Goal: Task Accomplishment & Management: Manage account settings

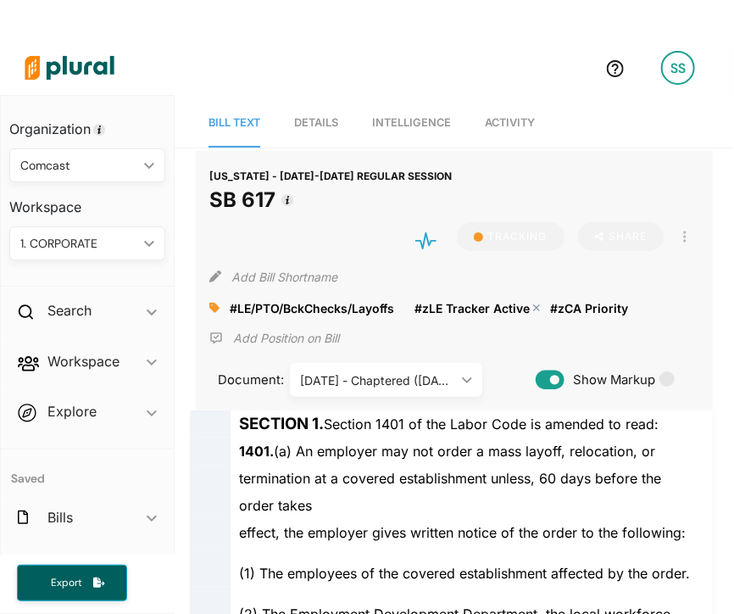
click at [539, 304] on polygon at bounding box center [538, 308] width 12 height 12
click at [215, 304] on icon at bounding box center [214, 308] width 10 height 10
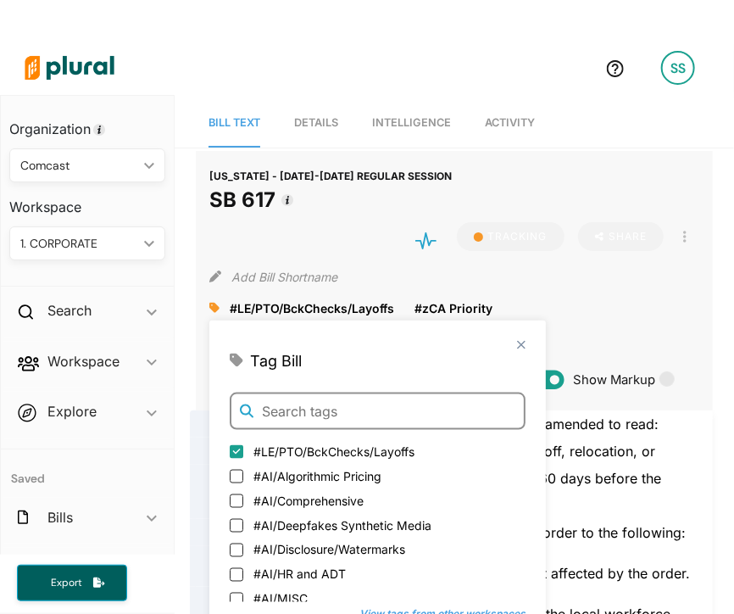
click at [353, 414] on input "text" at bounding box center [378, 411] width 296 height 37
type input "w"
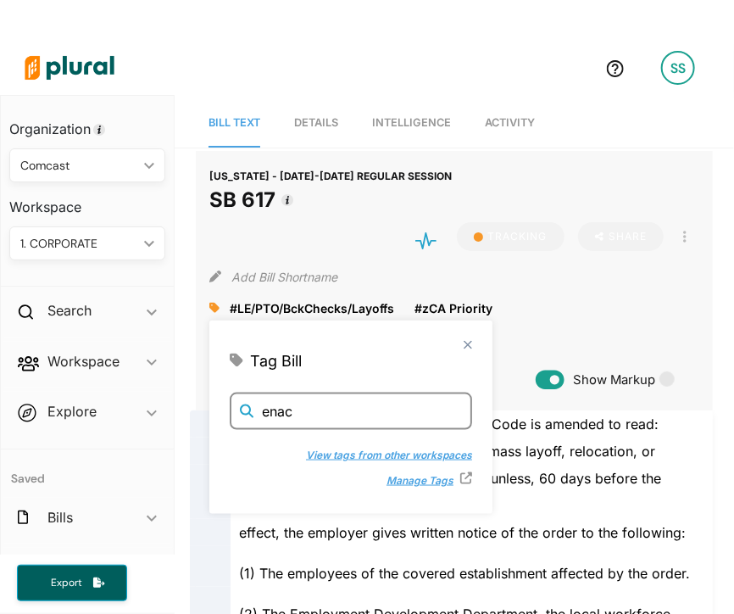
type input "enac"
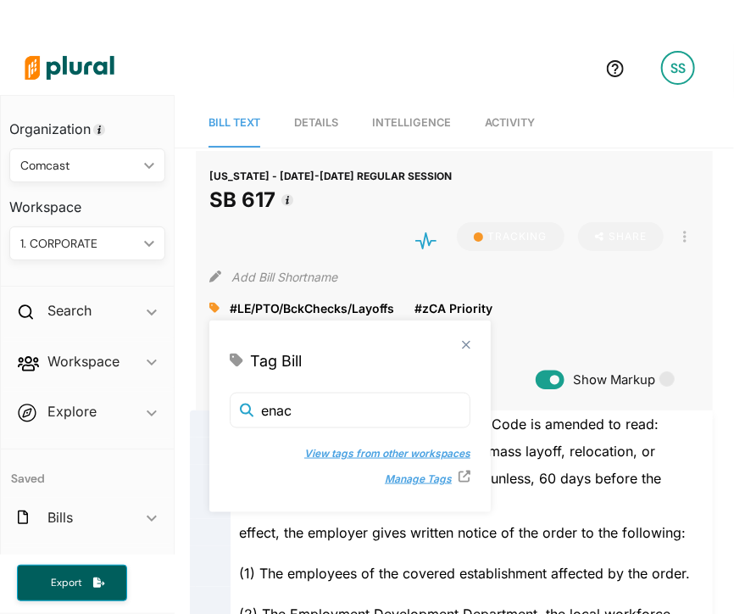
click at [341, 452] on button "View tags from other workspaces" at bounding box center [378, 453] width 183 height 25
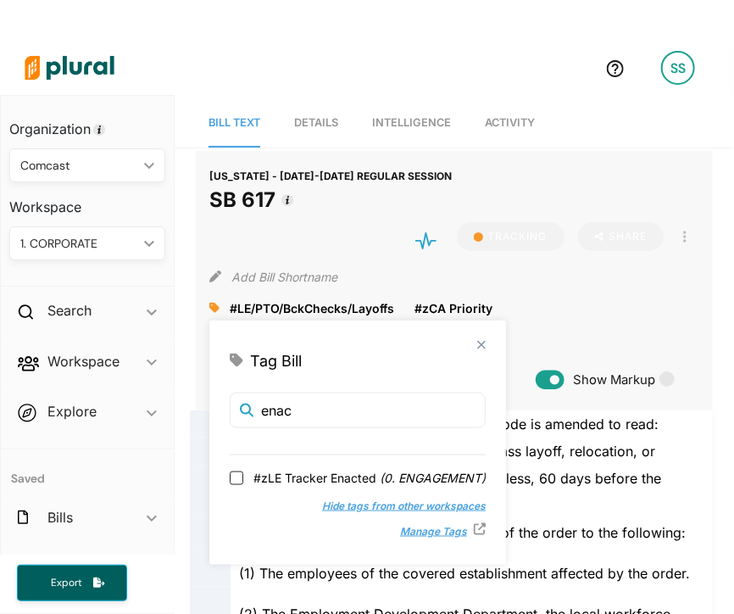
click at [334, 478] on span "#zLE Tracker Enacted ( 0. ENGAGEMENT )" at bounding box center [370, 478] width 232 height 18
click at [243, 478] on input "#zLE Tracker Enacted ( 0. ENGAGEMENT )" at bounding box center [237, 478] width 14 height 14
checkbox input "true"
click at [477, 339] on div "close Tag Bill enac #zLE Tracker Enacted ( 0. ENGAGEMENT ) Hide tags from other…" at bounding box center [357, 443] width 297 height 244
click at [480, 346] on polygon at bounding box center [482, 345] width 14 height 14
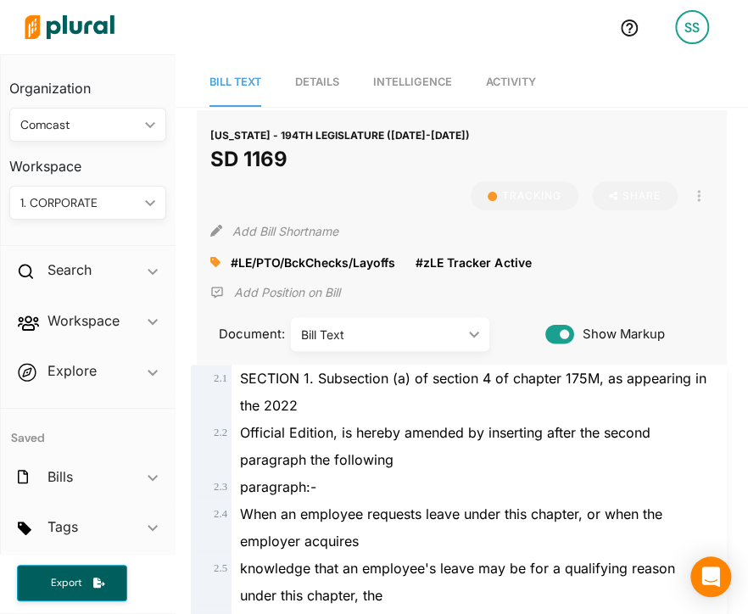
click at [516, 91] on link "Activity" at bounding box center [511, 83] width 50 height 48
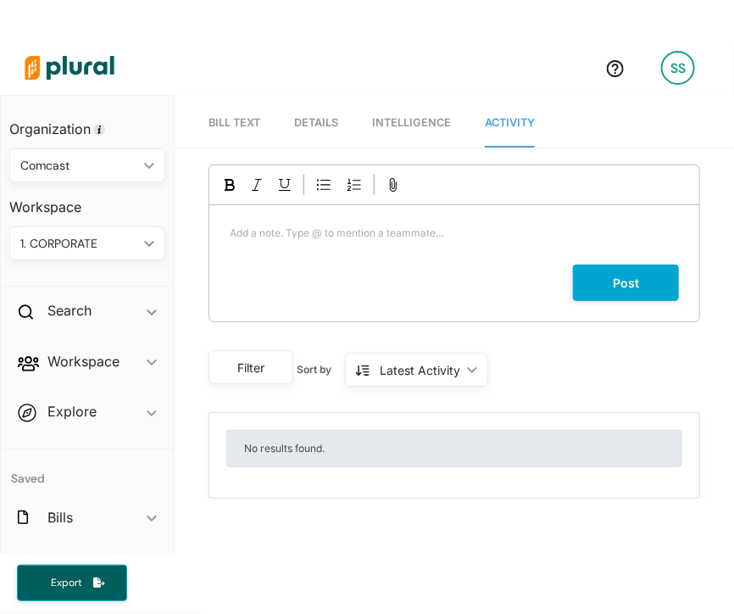
click at [318, 122] on span "Details" at bounding box center [316, 122] width 44 height 13
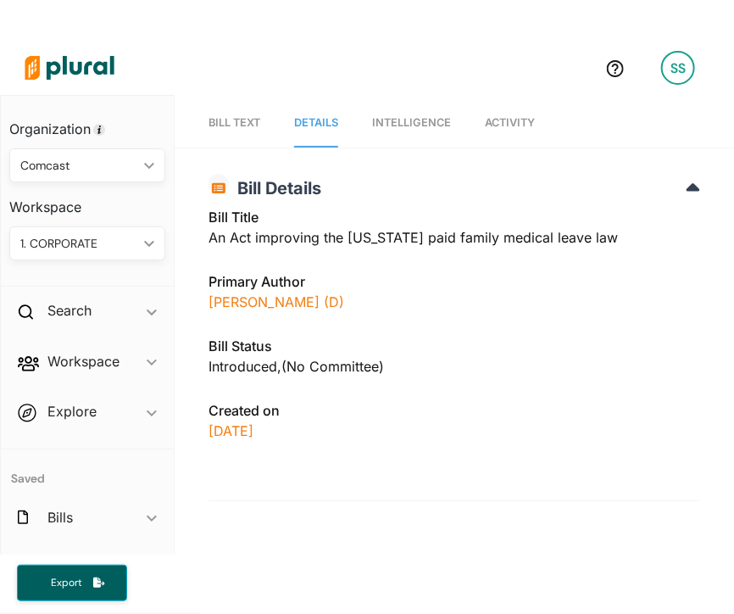
click at [244, 131] on link "Bill Text" at bounding box center [235, 123] width 52 height 48
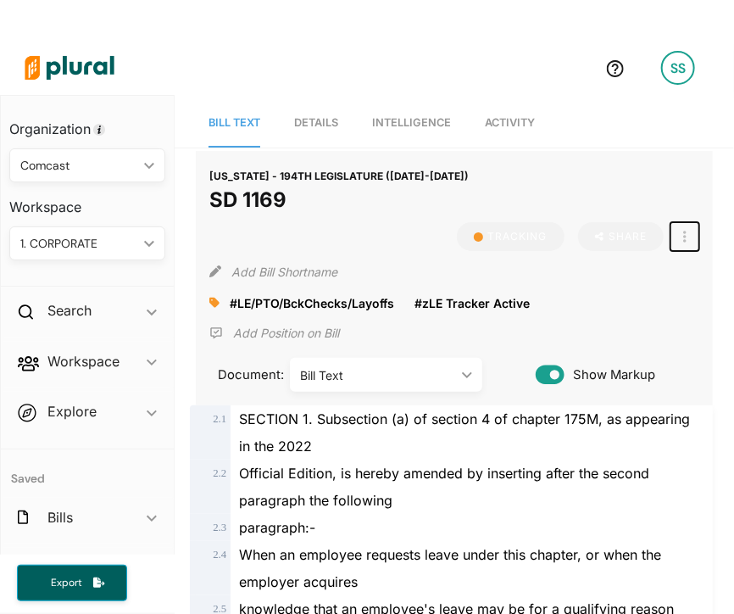
click at [671, 232] on button "button" at bounding box center [685, 236] width 29 height 29
click at [684, 315] on icon at bounding box center [690, 313] width 12 height 12
click at [55, 74] on img at bounding box center [69, 67] width 119 height 59
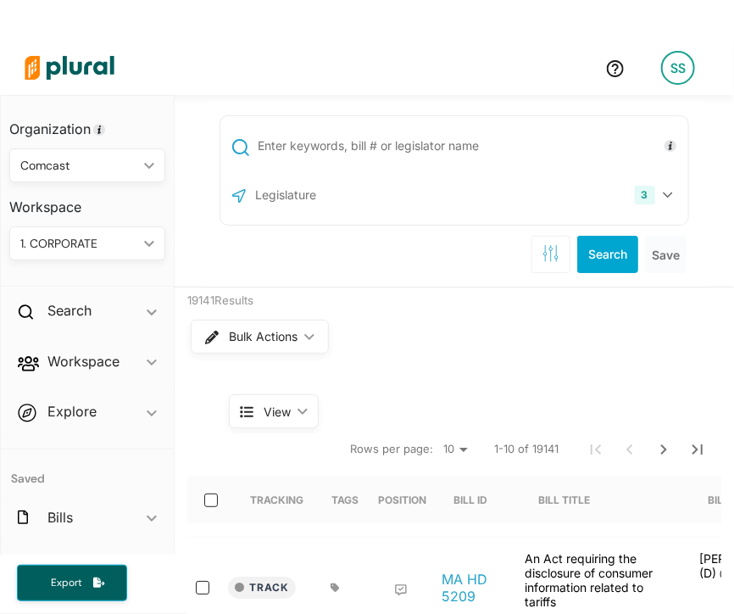
click at [402, 150] on input "text" at bounding box center [470, 146] width 428 height 32
type input "hb 200"
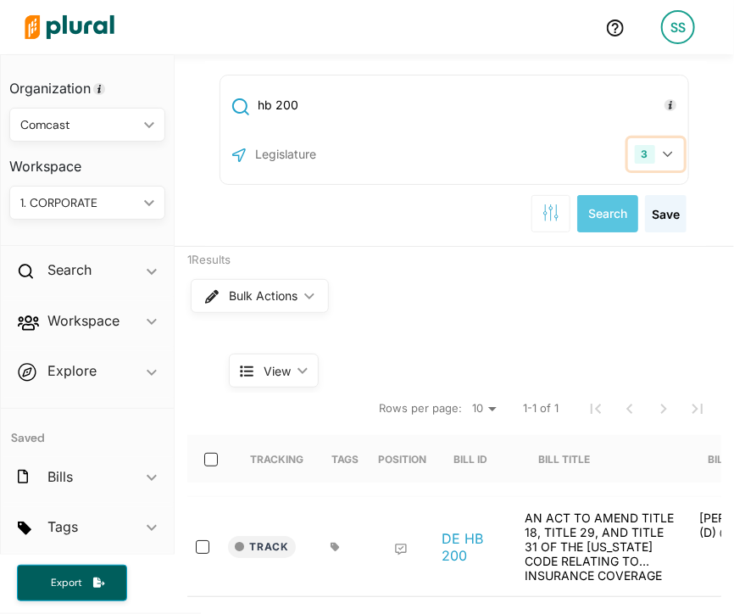
click at [661, 148] on button "3" at bounding box center [656, 154] width 56 height 32
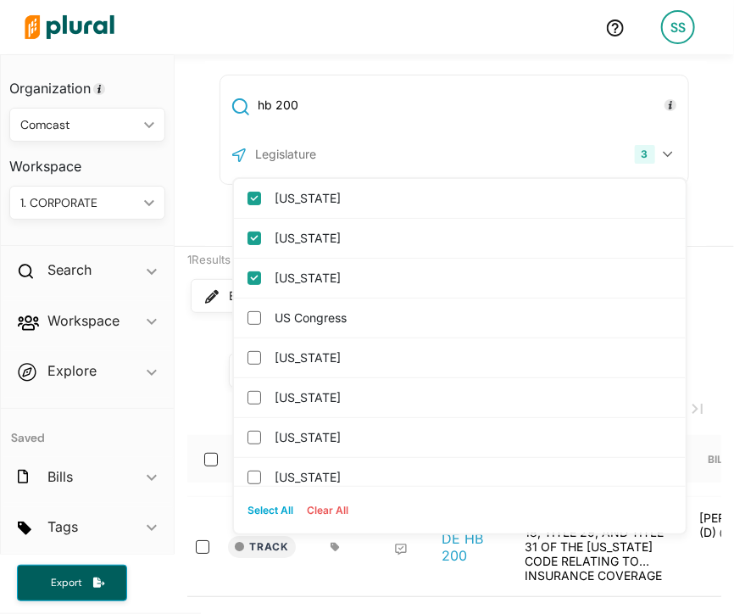
click at [438, 143] on div "3 [US_STATE] [US_STATE] [US_STATE] [GEOGRAPHIC_DATA] Congress [US_STATE] [US_ST…" at bounding box center [455, 154] width 460 height 32
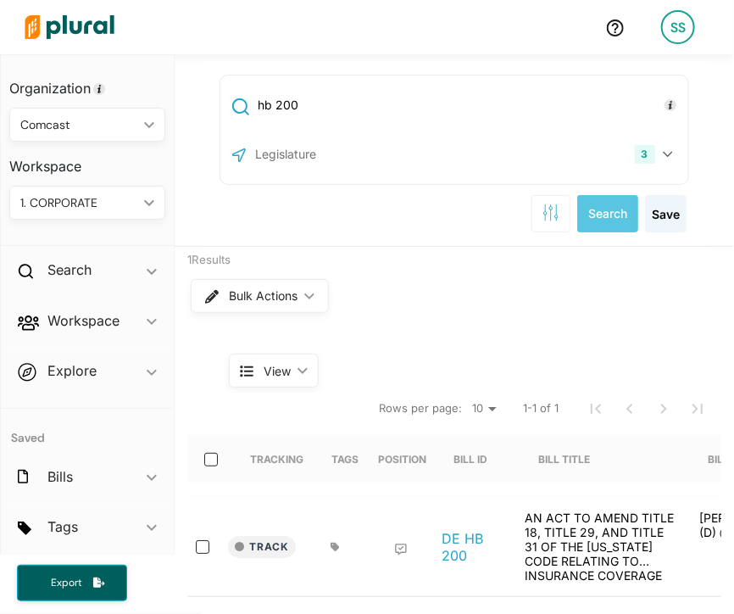
click at [394, 149] on input "text" at bounding box center [344, 154] width 181 height 32
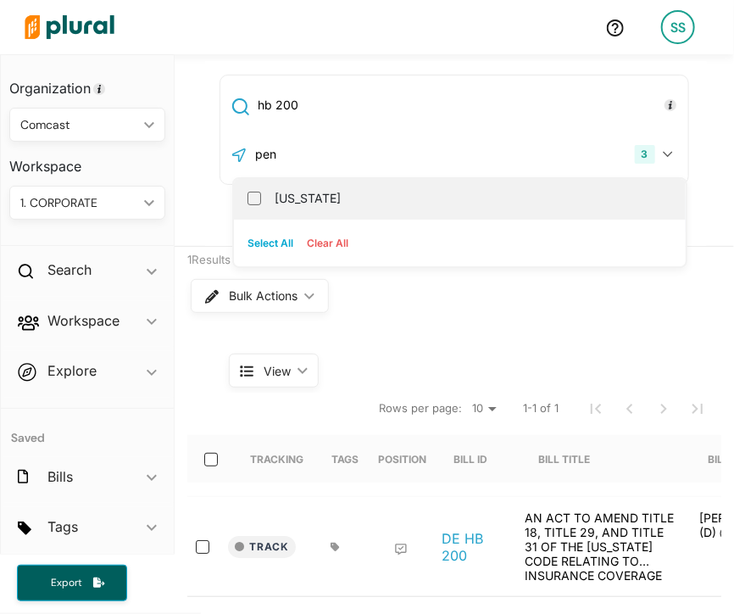
type input "pen"
click at [410, 181] on div "[US_STATE]" at bounding box center [460, 199] width 452 height 40
click at [539, 202] on label "[US_STATE]" at bounding box center [472, 198] width 394 height 25
click at [261, 202] on input "[US_STATE]" at bounding box center [255, 199] width 14 height 14
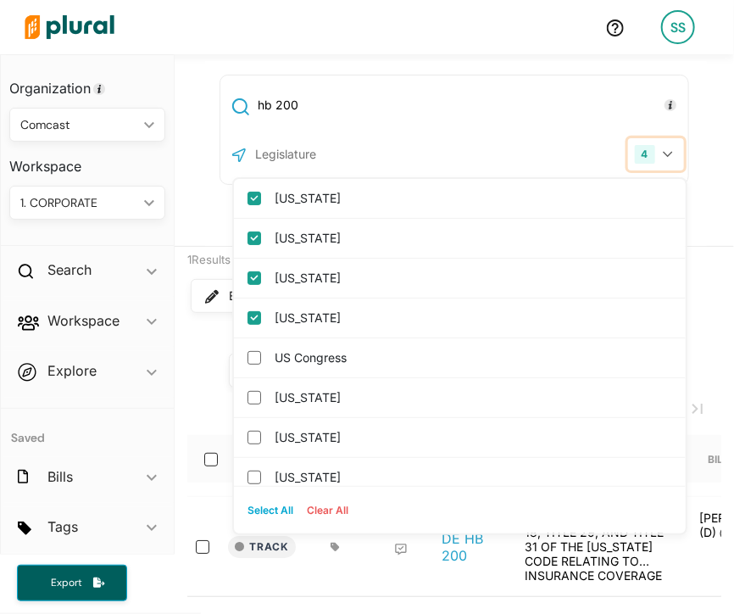
click at [664, 145] on button "4" at bounding box center [656, 154] width 56 height 32
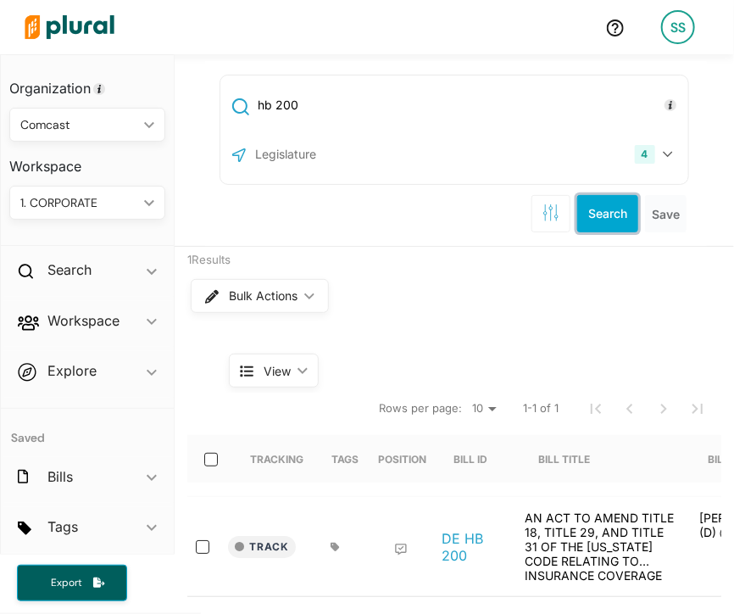
click at [595, 214] on button "Search" at bounding box center [608, 213] width 61 height 37
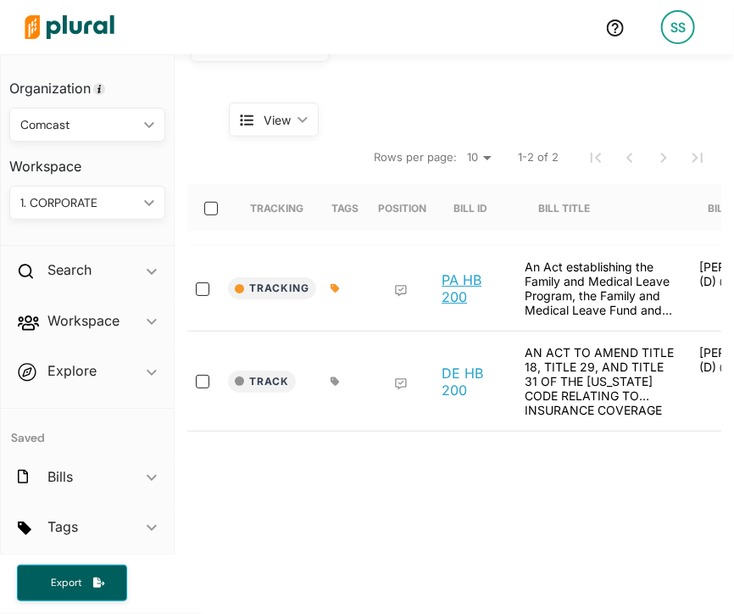
click at [469, 283] on link "PA HB 200" at bounding box center [474, 288] width 64 height 34
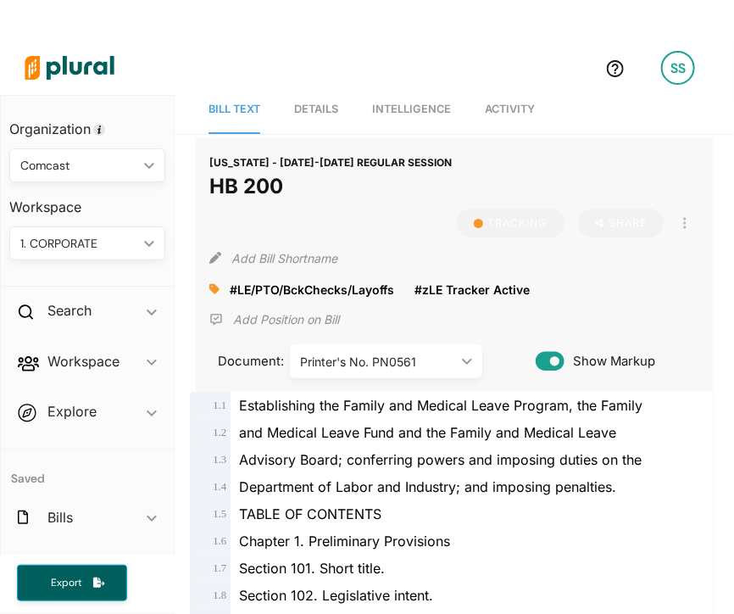
scroll to position [14, 0]
click at [531, 101] on link "Activity" at bounding box center [510, 110] width 50 height 48
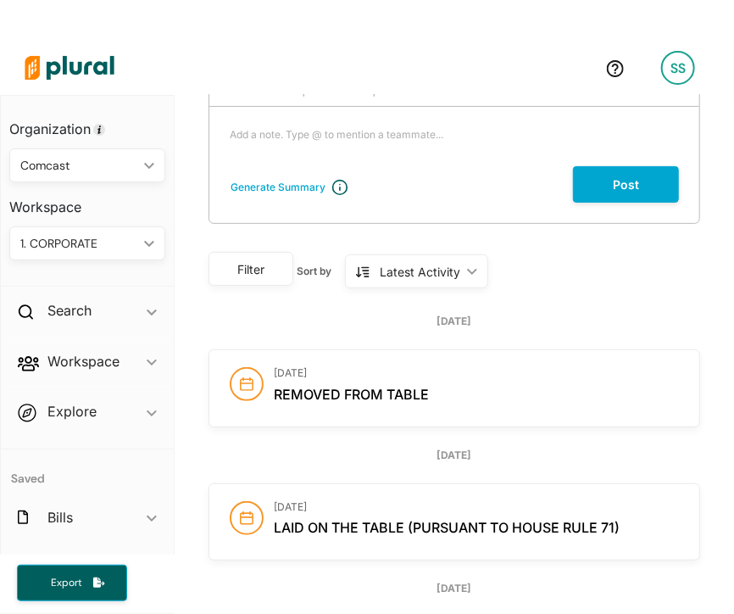
scroll to position [0, 0]
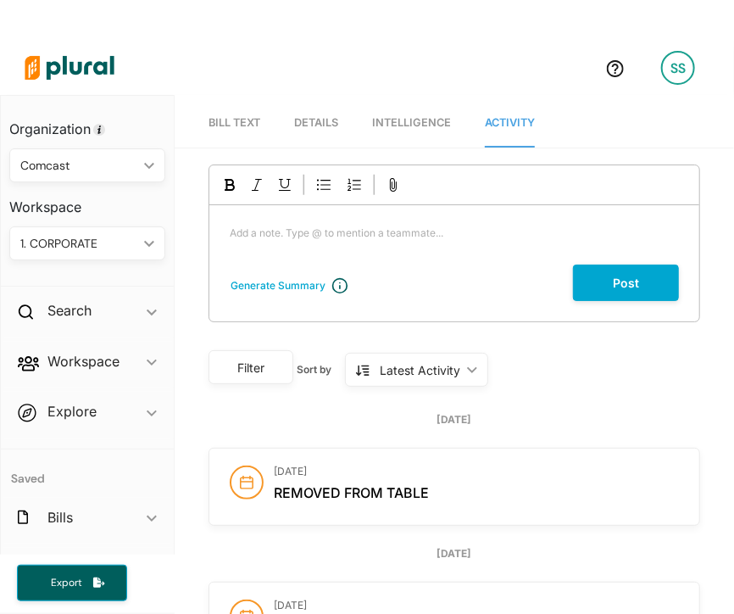
click at [314, 123] on span "Details" at bounding box center [316, 122] width 44 height 13
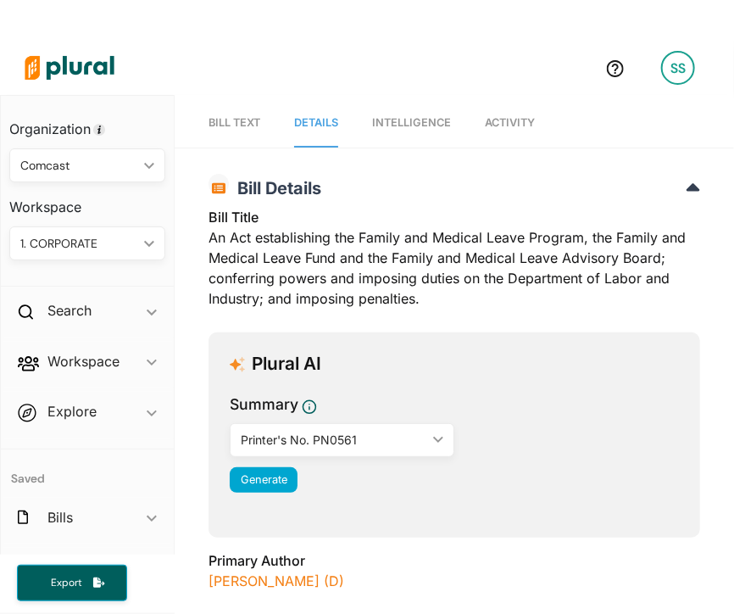
click at [244, 122] on span "Bill Text" at bounding box center [235, 122] width 52 height 13
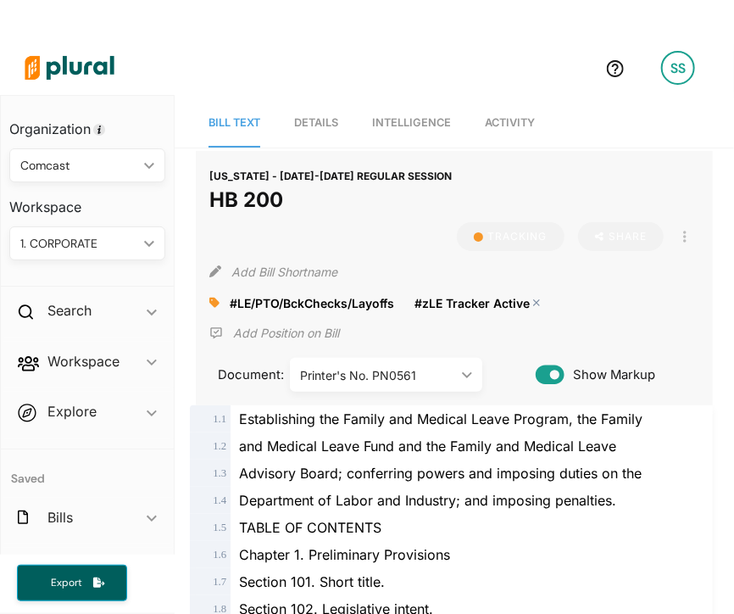
click at [540, 303] on polygon at bounding box center [538, 303] width 12 height 12
click at [212, 297] on icon at bounding box center [214, 303] width 10 height 12
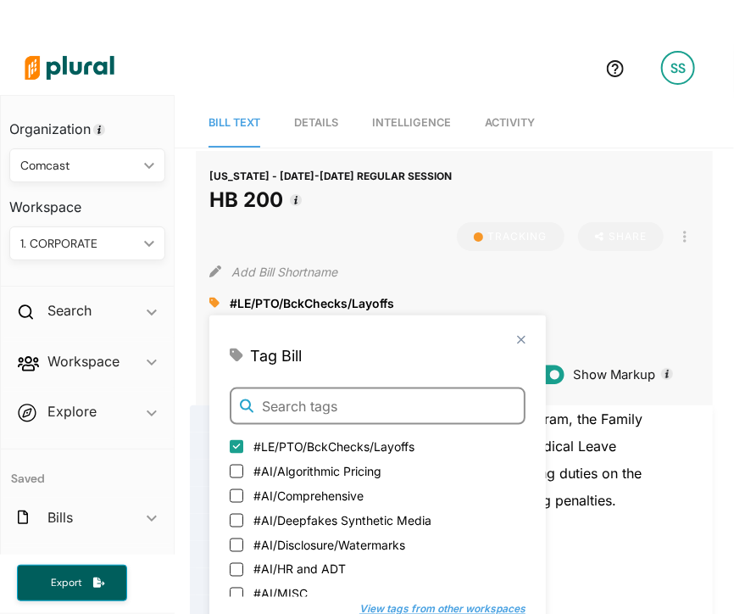
click at [319, 396] on input "text" at bounding box center [378, 406] width 296 height 37
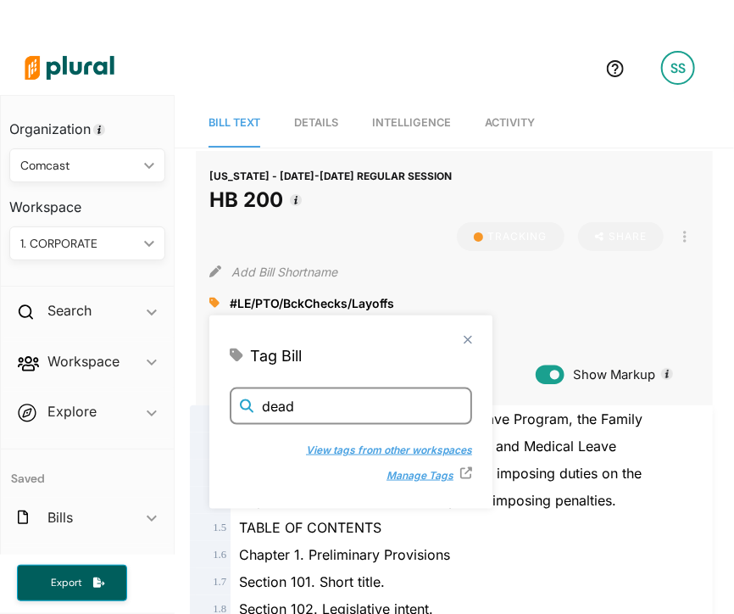
type input "dead"
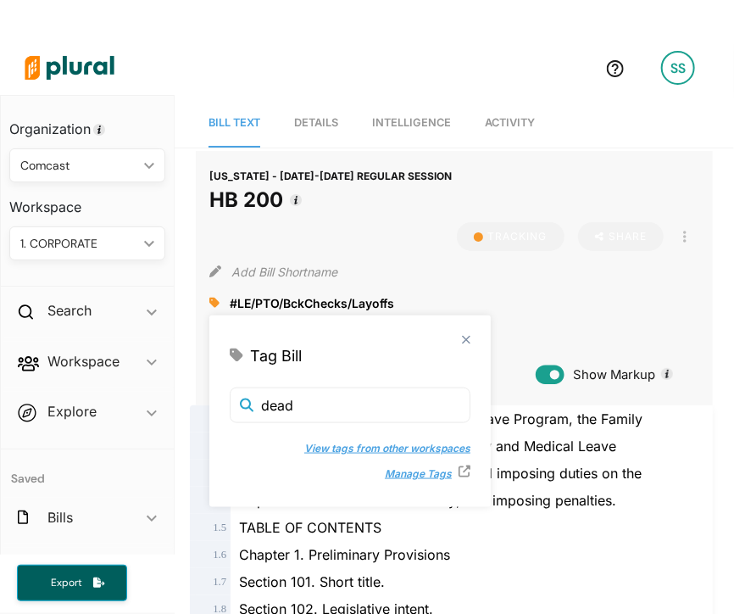
click at [356, 452] on button "View tags from other workspaces" at bounding box center [378, 448] width 183 height 25
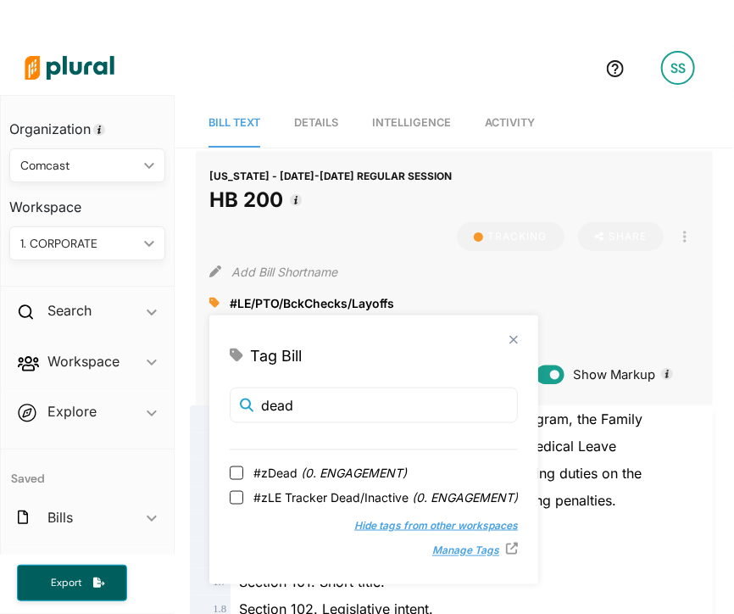
click at [321, 468] on span "( 0. ENGAGEMENT )" at bounding box center [354, 473] width 106 height 14
click at [243, 468] on input "#zDead ( 0. ENGAGEMENT )" at bounding box center [237, 473] width 14 height 14
checkbox input "true"
click at [410, 493] on span "#zLE Tracker Dead/Inactive ( 0. ENGAGEMENT )" at bounding box center [386, 497] width 265 height 18
click at [243, 493] on input "#zLE Tracker Dead/Inactive ( 0. ENGAGEMENT )" at bounding box center [237, 497] width 14 height 14
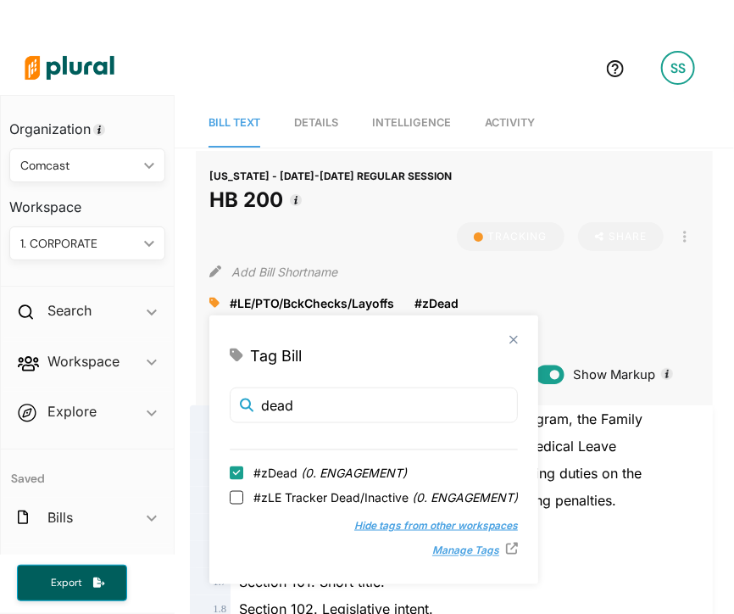
checkbox input "false"
click at [315, 472] on span "( 0. ENGAGEMENT )" at bounding box center [354, 473] width 106 height 14
click at [243, 472] on input "#zDead ( 0. ENGAGEMENT )" at bounding box center [237, 473] width 14 height 14
checkbox input "true"
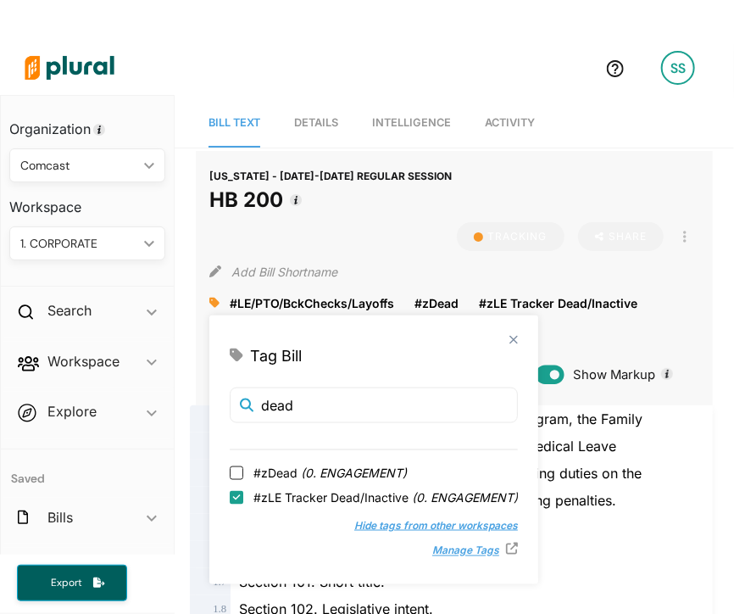
checkbox input "false"
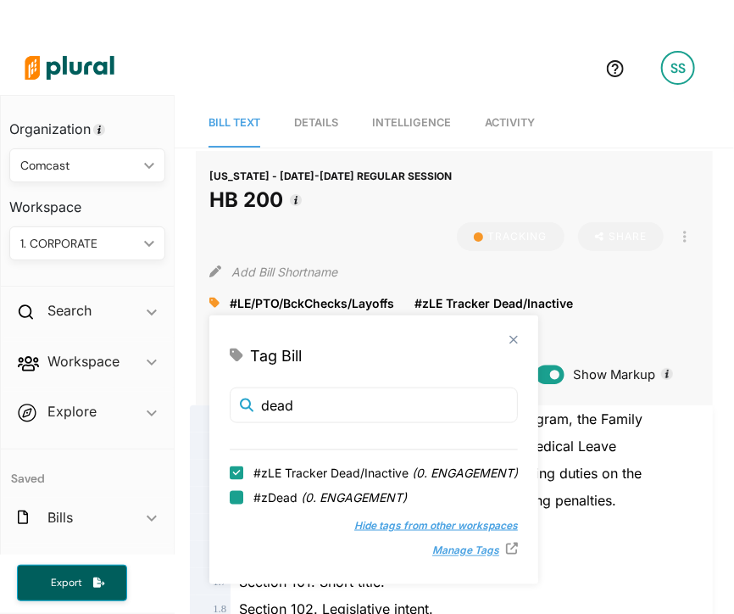
click at [237, 496] on input "#zDead ( 0. ENGAGEMENT )" at bounding box center [237, 497] width 14 height 14
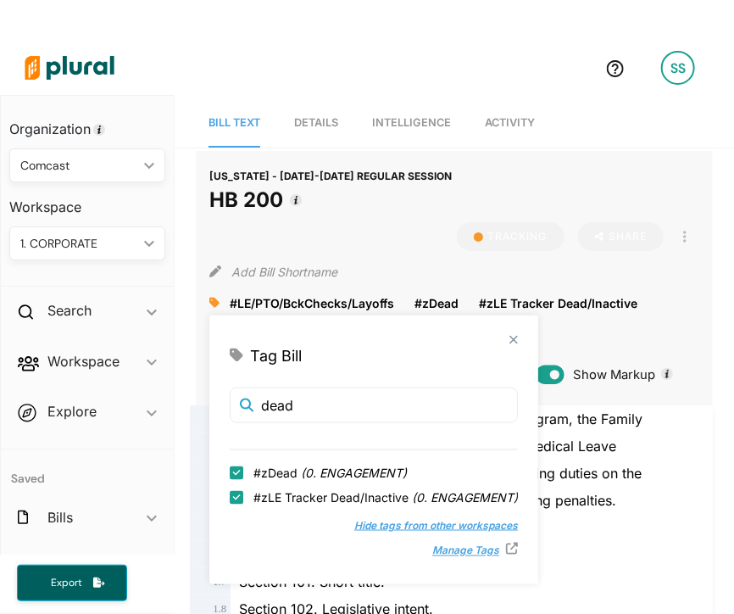
click at [239, 470] on input "#zDead ( 0. ENGAGEMENT )" at bounding box center [237, 473] width 14 height 14
checkbox input "false"
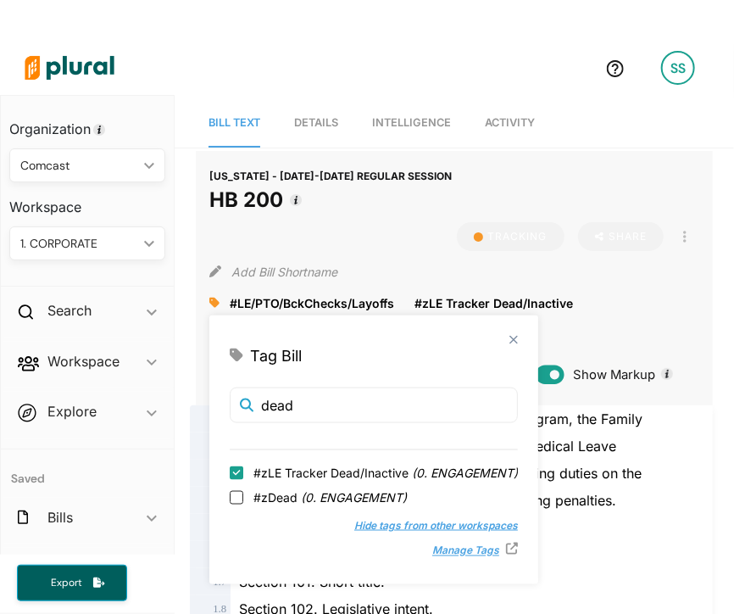
click at [539, 172] on div "[US_STATE] - [DATE]-[DATE] REGULAR SESSION HB 200 Tracking Share Email LinkedIn…" at bounding box center [454, 190] width 490 height 51
